Goal: Task Accomplishment & Management: Manage account settings

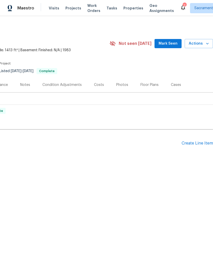
scroll to position [0, 75]
click at [195, 145] on div "Create Line Item" at bounding box center [196, 143] width 31 height 5
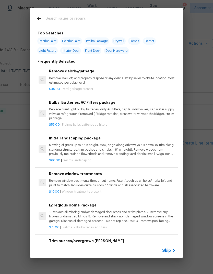
click at [78, 20] on input "text" at bounding box center [100, 19] width 108 height 8
type input "Plum"
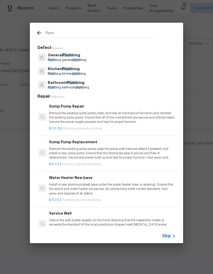
click at [83, 56] on p "General Plum bing" at bounding box center [67, 55] width 38 height 5
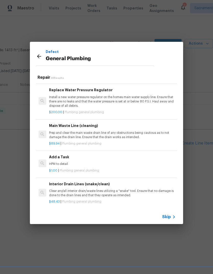
scroll to position [542, 0]
click at [65, 162] on p "HPM to detail" at bounding box center [112, 164] width 126 height 4
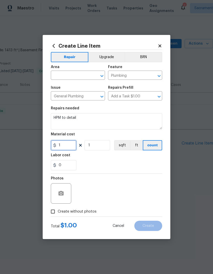
click at [70, 141] on input "1" at bounding box center [63, 145] width 25 height 10
click at [68, 143] on input "1" at bounding box center [63, 145] width 25 height 10
click at [68, 145] on input "1" at bounding box center [63, 145] width 25 height 10
type input "175"
click at [85, 70] on div "Area" at bounding box center [78, 68] width 54 height 7
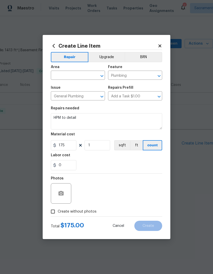
click at [85, 70] on div "Area" at bounding box center [78, 68] width 54 height 7
click at [79, 75] on input "text" at bounding box center [71, 76] width 40 height 8
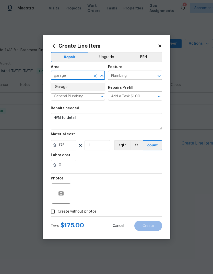
click at [68, 83] on li "Garage" at bounding box center [78, 87] width 54 height 8
type input "Garage"
click at [67, 86] on div "Issue" at bounding box center [78, 89] width 54 height 7
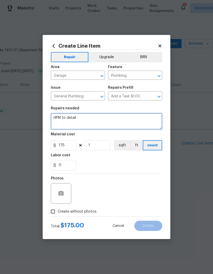
click at [89, 121] on textarea "HPM to detail" at bounding box center [106, 121] width 111 height 16
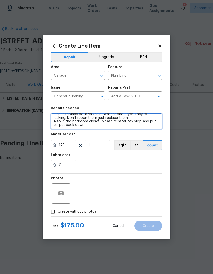
scroll to position [7, 0]
click at [130, 120] on textarea "HPM to detail Please replace both valves at washer and dryer. They’re leaking. …" at bounding box center [106, 121] width 111 height 16
click at [89, 126] on textarea "HPM to detail Please replace both valves at washer and dryer. They’re leaking. …" at bounding box center [106, 121] width 111 height 16
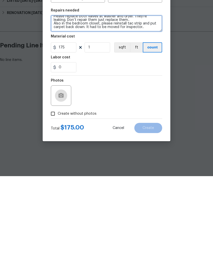
type textarea "HPM to detail Please replace both valves at washer and dryer. They’re leaking. …"
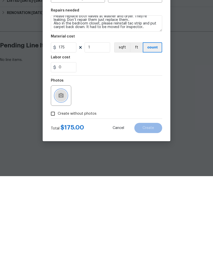
click at [60, 190] on icon "button" at bounding box center [61, 193] width 6 height 6
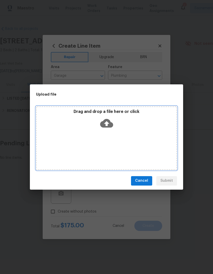
click at [110, 123] on icon at bounding box center [106, 123] width 13 height 9
click at [110, 120] on icon at bounding box center [106, 123] width 13 height 13
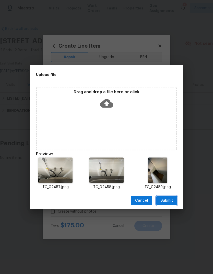
click at [173, 202] on button "Submit" at bounding box center [166, 200] width 21 height 9
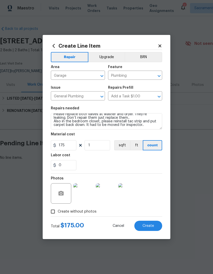
click at [151, 227] on span "Create" at bounding box center [147, 226] width 11 height 4
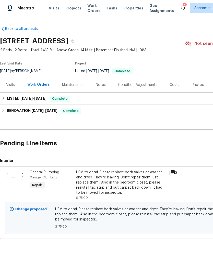
click at [16, 172] on input "checkbox" at bounding box center [15, 175] width 15 height 11
checkbox input "true"
click at [188, 259] on span "Create Work Order" at bounding box center [183, 261] width 34 height 6
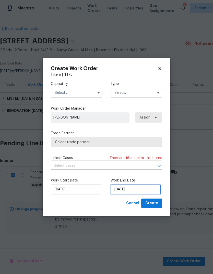
click at [142, 191] on input "[DATE]" at bounding box center [135, 189] width 50 height 10
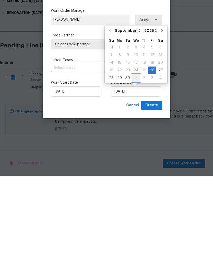
click at [136, 172] on div "1" at bounding box center [136, 175] width 8 height 7
type input "[DATE]"
select select "9"
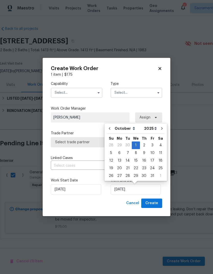
click at [97, 92] on icon "button" at bounding box center [98, 93] width 4 height 4
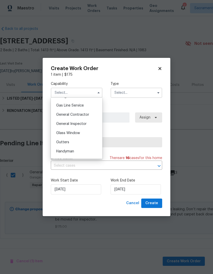
scroll to position [232, 0]
click at [90, 115] on div "General Contractor" at bounding box center [76, 115] width 49 height 9
type input "General Contractor"
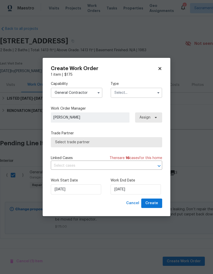
click at [144, 94] on input "text" at bounding box center [136, 93] width 52 height 10
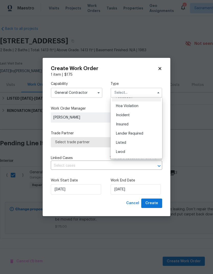
scroll to position [7, 0]
click at [135, 145] on div "Listed" at bounding box center [136, 142] width 49 height 9
type input "Listed"
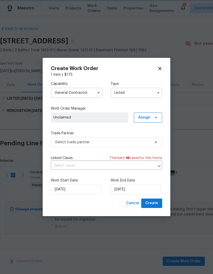
scroll to position [0, 0]
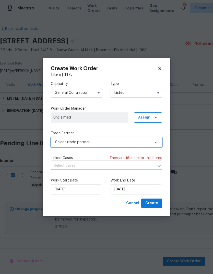
click at [157, 145] on span "Select trade partner" at bounding box center [106, 142] width 111 height 10
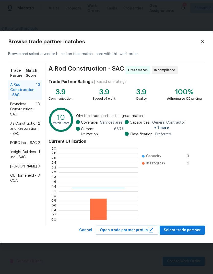
scroll to position [71, 79]
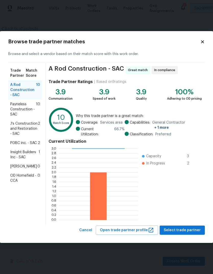
click at [13, 153] on span "Insight Builders Inc - SAC" at bounding box center [24, 155] width 28 height 10
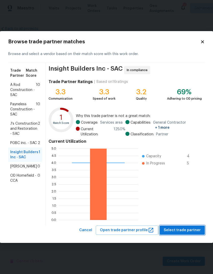
click at [187, 232] on span "Select trade partner" at bounding box center [181, 230] width 37 height 6
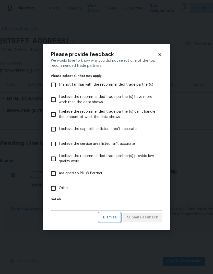
click at [113, 218] on span "Dismiss" at bounding box center [110, 217] width 14 height 6
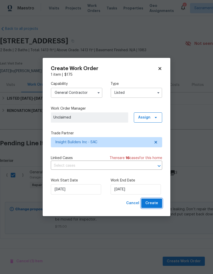
click at [157, 204] on span "Create" at bounding box center [151, 203] width 13 height 6
checkbox input "false"
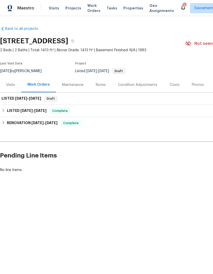
scroll to position [0, 0]
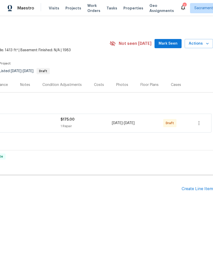
scroll to position [0, 75]
click at [199, 124] on icon "button" at bounding box center [199, 123] width 6 height 6
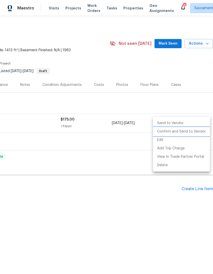
click at [197, 132] on li "Confirm and Send to Vendor" at bounding box center [181, 131] width 57 height 8
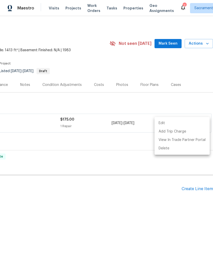
click at [24, 82] on div at bounding box center [106, 137] width 213 height 274
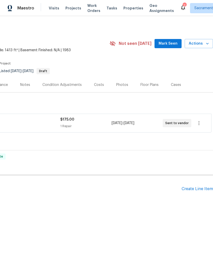
click at [21, 86] on div "Notes" at bounding box center [25, 84] width 10 height 5
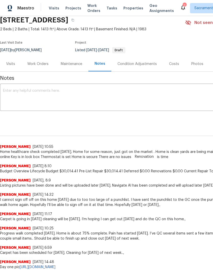
scroll to position [21, 0]
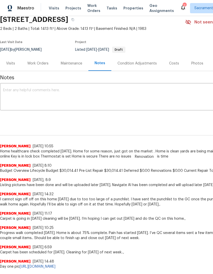
click at [10, 92] on textarea at bounding box center [144, 97] width 282 height 18
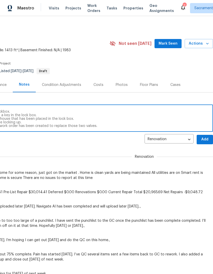
scroll to position [0, 76]
type textarea "Receive feedback that there is no key in lockbox. I was in the area stopped by …"
click at [205, 142] on span "Add" at bounding box center [204, 139] width 8 height 6
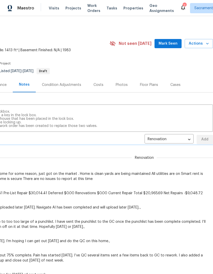
scroll to position [0, 75]
click at [205, 142] on div "Renovation 9cc2e20b-8436-49c0-a8bb-255a9253fca2 ​ Add" at bounding box center [69, 139] width 288 height 9
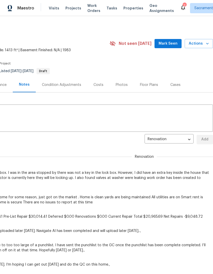
click at [182, 6] on div "2" at bounding box center [184, 5] width 4 height 5
click at [180, 5] on icon at bounding box center [183, 7] width 6 height 6
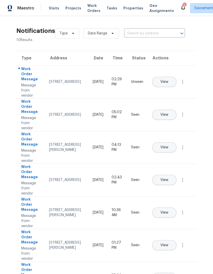
click at [168, 80] on span "View" at bounding box center [164, 82] width 8 height 4
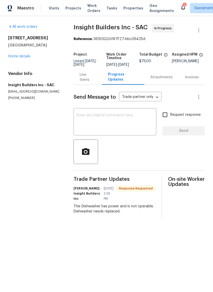
click at [90, 122] on textarea at bounding box center [114, 122] width 76 height 18
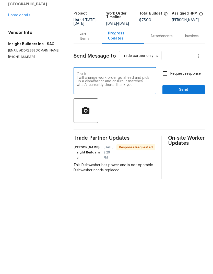
type textarea "Got it. I will change work order go ahead and pick up a dishwasher and ensure i…"
click at [166, 109] on input "Request response" at bounding box center [164, 114] width 11 height 11
checkbox input "true"
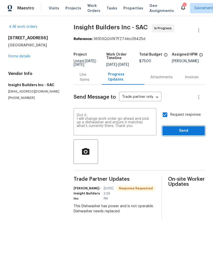
click at [187, 134] on span "Send" at bounding box center [183, 131] width 34 height 6
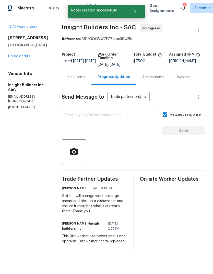
click at [17, 55] on link "Home details" at bounding box center [19, 57] width 22 height 4
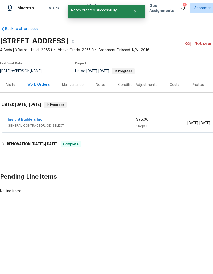
click at [28, 120] on link "Insight Builders Inc" at bounding box center [25, 120] width 34 height 4
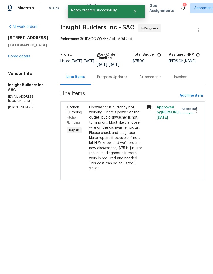
click at [125, 146] on div "Dishwasher is currently not working. There’s power at the outlet, but dishwashe…" at bounding box center [115, 135] width 53 height 61
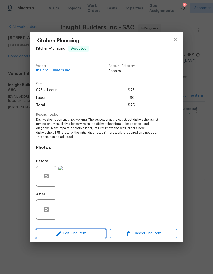
click at [89, 234] on span "Edit Line Item" at bounding box center [70, 233] width 67 height 6
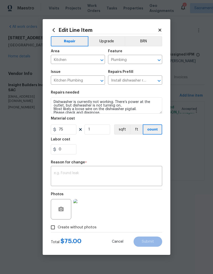
click at [68, 175] on textarea at bounding box center [106, 176] width 105 height 11
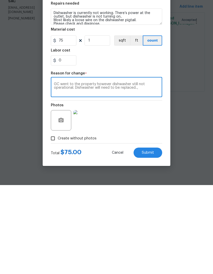
type textarea "GC went to the property however dishwasher still not operational. Dishwasher wi…"
click at [68, 124] on input "75" at bounding box center [63, 129] width 25 height 10
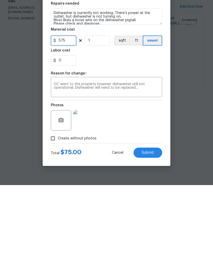
type input "575"
click at [137, 189] on div "Photos" at bounding box center [106, 205] width 111 height 33
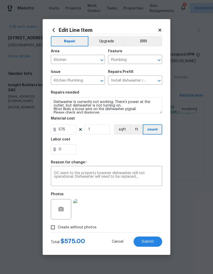
click at [151, 241] on span "Submit" at bounding box center [147, 242] width 12 height 4
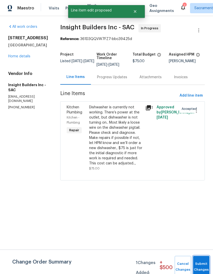
click at [199, 264] on button "Submit Changes" at bounding box center [201, 267] width 16 height 22
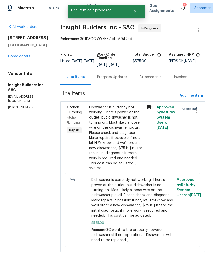
click at [180, 4] on icon at bounding box center [183, 7] width 6 height 6
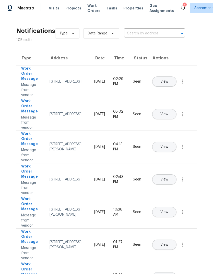
click at [168, 80] on span "View" at bounding box center [164, 82] width 8 height 4
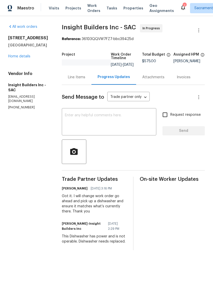
click at [75, 122] on textarea at bounding box center [109, 122] width 88 height 18
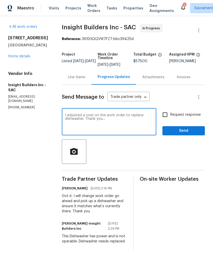
type textarea "I adjusted a cost on the work order to replace dishwasher. Thank you..,"
click at [167, 116] on input "Request response" at bounding box center [164, 114] width 11 height 11
checkbox input "true"
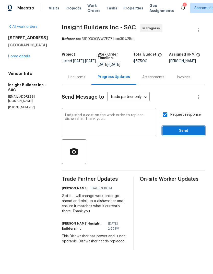
click at [183, 129] on span "Send" at bounding box center [183, 131] width 34 height 6
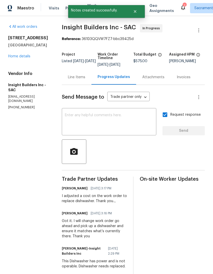
click at [18, 55] on link "Home details" at bounding box center [19, 57] width 22 height 4
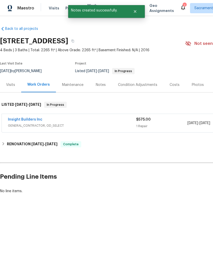
click at [102, 85] on div "Notes" at bounding box center [101, 84] width 10 height 5
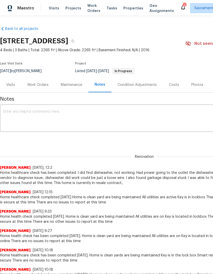
click at [10, 114] on textarea at bounding box center [144, 119] width 282 height 18
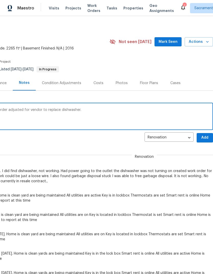
scroll to position [2, 75]
type textarea "Dishwasher will need to be replaced work order adjusted for vendor to replace d…"
click at [205, 139] on span "Add" at bounding box center [204, 138] width 8 height 6
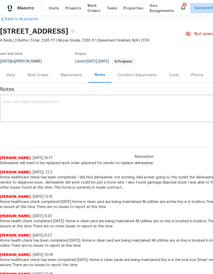
scroll to position [0, 0]
click at [54, 8] on span "Visits" at bounding box center [54, 8] width 10 height 5
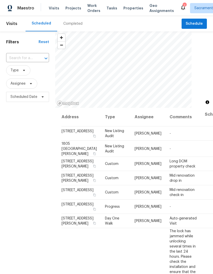
click at [43, 60] on icon "Open" at bounding box center [46, 58] width 6 height 6
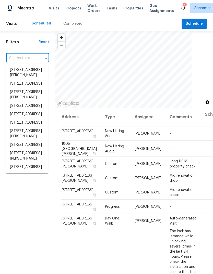
click at [32, 54] on input "text" at bounding box center [20, 58] width 29 height 8
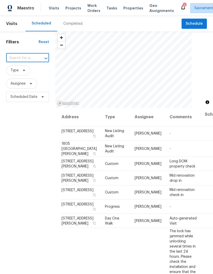
paste input "9387 Bennoel Way, Elk Grove, CA 95758"
type input "9387 Bennoel Way, Elk Grove, CA 95758"
click at [33, 72] on li "9387 Bennoel Way, Elk Grove, CA 95758" at bounding box center [27, 70] width 43 height 8
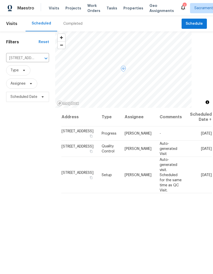
click at [0, 0] on icon at bounding box center [0, 0] width 0 height 0
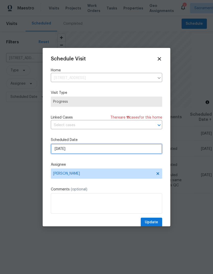
click at [110, 149] on input "[DATE]" at bounding box center [106, 149] width 111 height 10
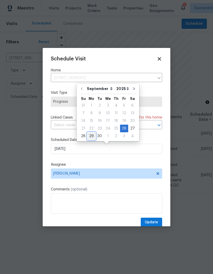
click at [91, 135] on div "29" at bounding box center [91, 136] width 8 height 7
type input "9/29/2025"
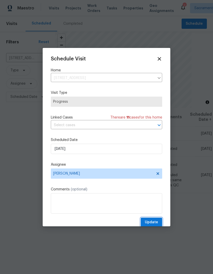
click at [154, 224] on span "Update" at bounding box center [151, 222] width 13 height 6
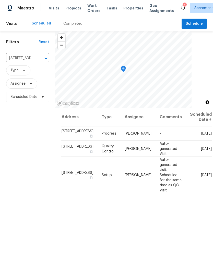
click at [42, 57] on button "Open" at bounding box center [45, 58] width 7 height 7
click at [29, 142] on div "Filters Reset 9387 Bennoel Way, Elk Grove, CA 95758 ​ Type Assignee Scheduled D…" at bounding box center [27, 179] width 55 height 296
click at [41, 60] on icon "Clear" at bounding box center [39, 58] width 5 height 5
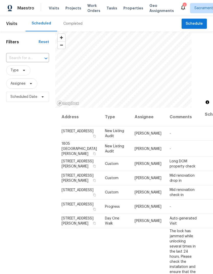
click at [28, 62] on input "text" at bounding box center [20, 58] width 29 height 8
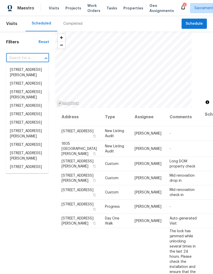
click at [26, 57] on input "text" at bounding box center [20, 58] width 29 height 8
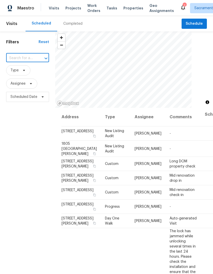
paste input "9313 Edisto Way, Elk Grove, CA 95758"
type input "9313 Edisto Way, Elk Grove, CA 95758"
click at [15, 74] on li "9313 Edisto Way, Elk Grove, CA 95758" at bounding box center [27, 73] width 43 height 14
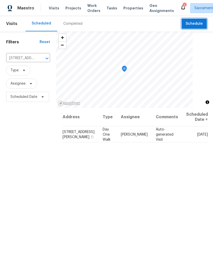
click at [194, 24] on span "Schedule" at bounding box center [193, 24] width 17 height 6
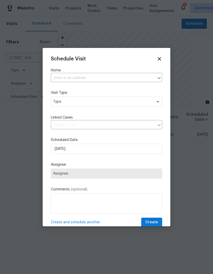
click at [127, 77] on input "text" at bounding box center [99, 78] width 97 height 8
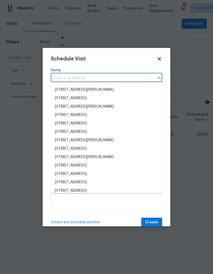
click at [128, 79] on input "text" at bounding box center [99, 78] width 97 height 8
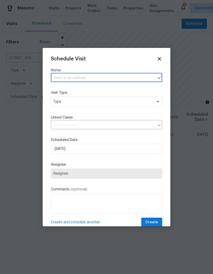
paste input "9313 Edisto Way, Elk Grove, CA 95758"
type input "9313 Edisto Way, Elk Grove, CA 95758"
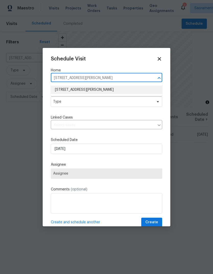
click at [125, 92] on li "9313 Edisto Way, Elk Grove, CA 95758" at bounding box center [106, 90] width 111 height 8
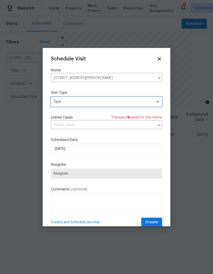
click at [141, 102] on span "Type" at bounding box center [102, 101] width 99 height 5
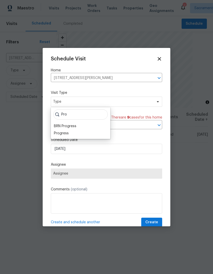
type input "Pro"
click at [68, 132] on div "Progress" at bounding box center [61, 133] width 15 height 5
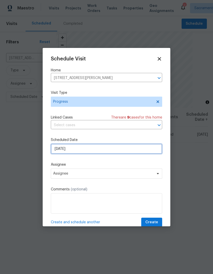
click at [122, 150] on input "[DATE]" at bounding box center [106, 149] width 111 height 10
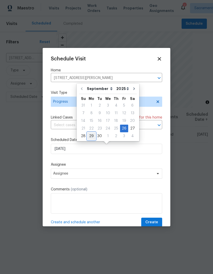
click at [92, 136] on div "29" at bounding box center [91, 136] width 8 height 7
type input "9/29/2025"
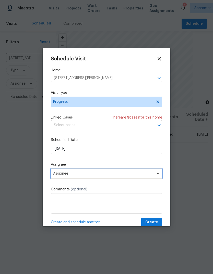
click at [150, 176] on span "Assignee" at bounding box center [103, 174] width 100 height 4
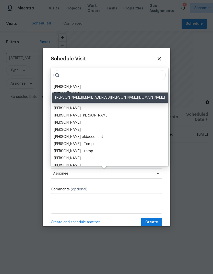
click at [79, 88] on div "[PERSON_NAME]" at bounding box center [67, 86] width 27 height 5
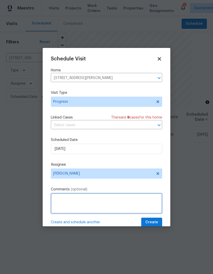
click at [72, 202] on textarea at bounding box center [106, 203] width 111 height 20
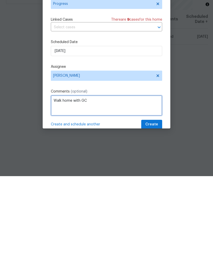
type textarea "Walk home with GC"
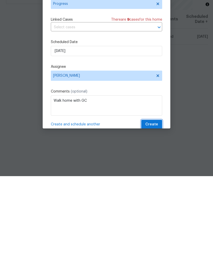
click at [153, 219] on span "Create" at bounding box center [151, 222] width 13 height 6
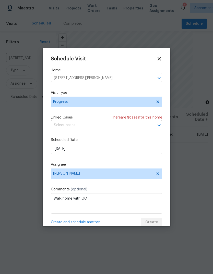
scroll to position [0, 0]
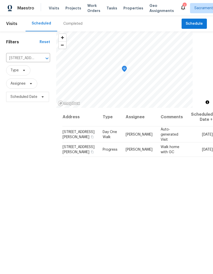
click at [180, 5] on icon at bounding box center [183, 7] width 6 height 6
